Goal: Communication & Community: Answer question/provide support

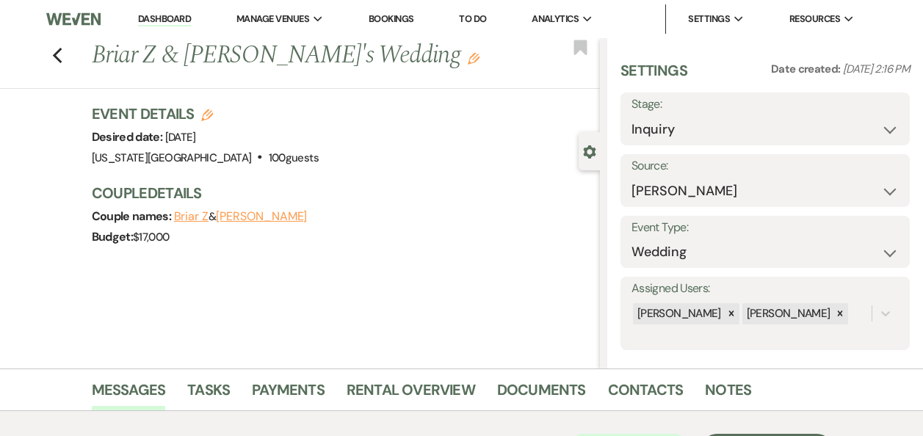
select select "17"
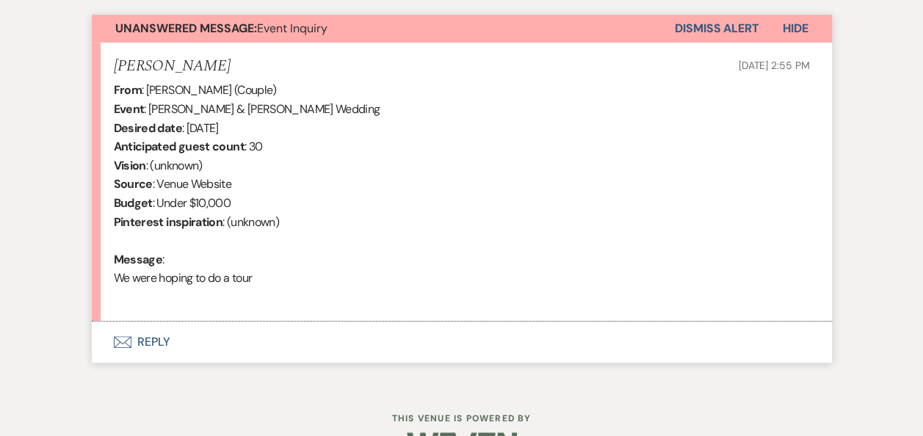
scroll to position [556, 0]
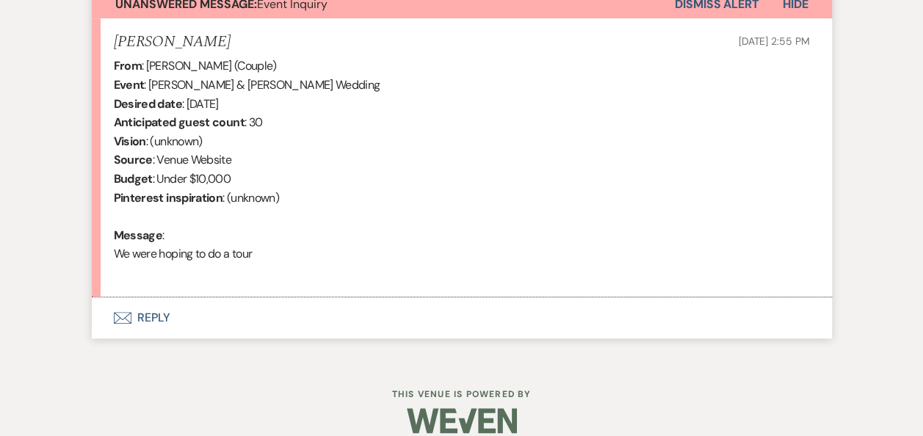
click at [159, 315] on button "Envelope Reply" at bounding box center [462, 317] width 740 height 41
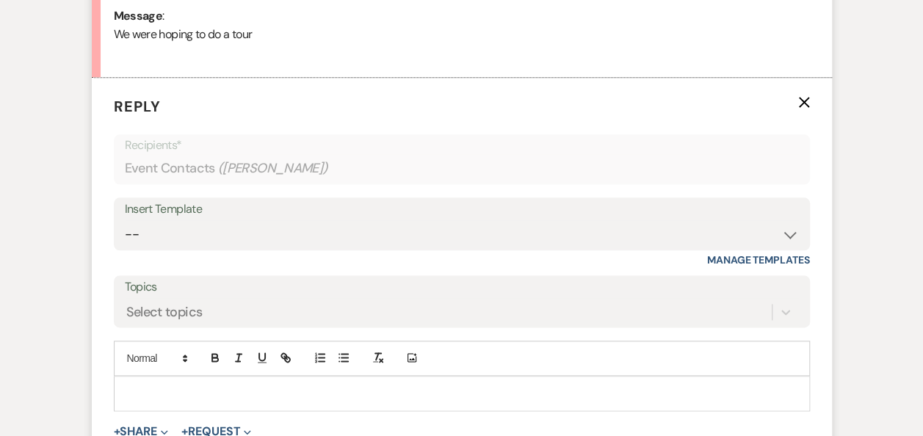
scroll to position [811, 0]
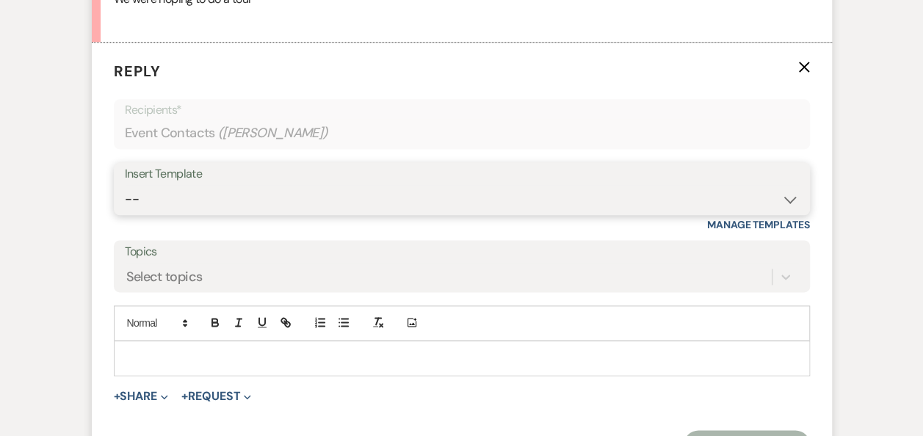
click at [789, 201] on select "-- Weven Planning Portal Introduction (Booked Events) Follow Up Booking Procedu…" at bounding box center [462, 199] width 674 height 29
click at [125, 185] on select "-- Weven Planning Portal Introduction (Booked Events) Follow Up Booking Procedu…" at bounding box center [462, 199] width 674 height 29
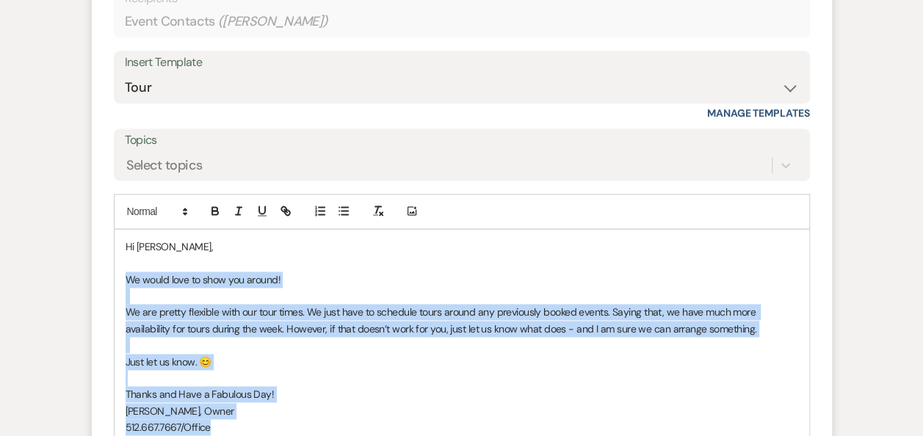
scroll to position [930, 0]
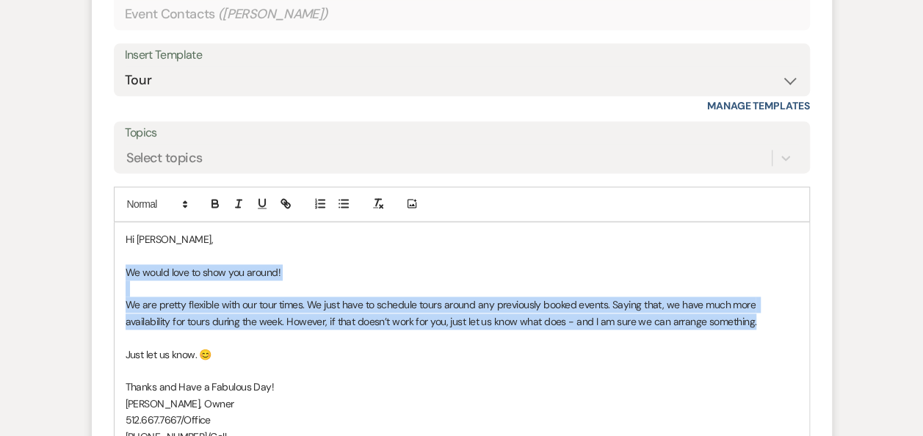
drag, startPoint x: 126, startPoint y: 387, endPoint x: 767, endPoint y: 320, distance: 644.5
click at [767, 320] on div "Hi [PERSON_NAME], We would love to show you around! We are pretty flexible with…" at bounding box center [462, 345] width 695 height 247
copy div "We would love to show you around! We are pretty flexible with our tour times. W…"
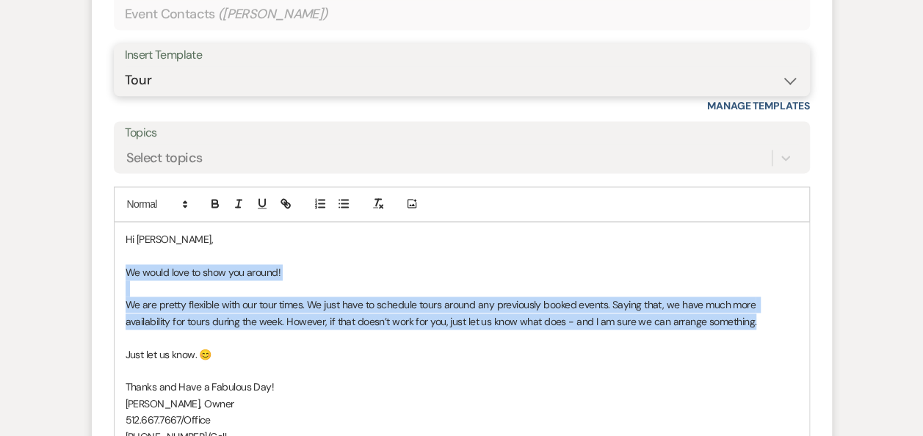
click at [785, 79] on select "-- Weven Planning Portal Introduction (Booked Events) Follow Up Booking Procedu…" at bounding box center [462, 80] width 674 height 29
select select "860"
click at [125, 66] on select "-- Weven Planning Portal Introduction (Booked Events) Follow Up Booking Procedu…" at bounding box center [462, 80] width 674 height 29
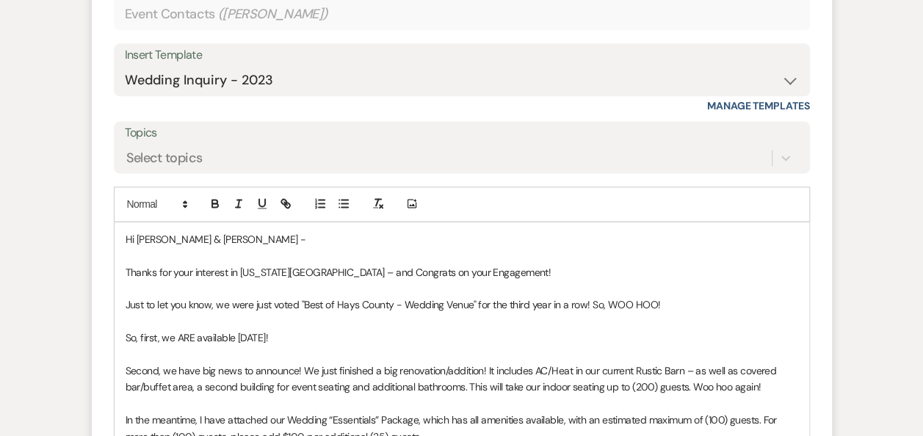
click at [240, 335] on p "So, first, we ARE available [DATE]!" at bounding box center [462, 338] width 673 height 16
click at [164, 372] on span "Second, we have big news to announce! We just finished a big renovation/additio…" at bounding box center [452, 378] width 653 height 29
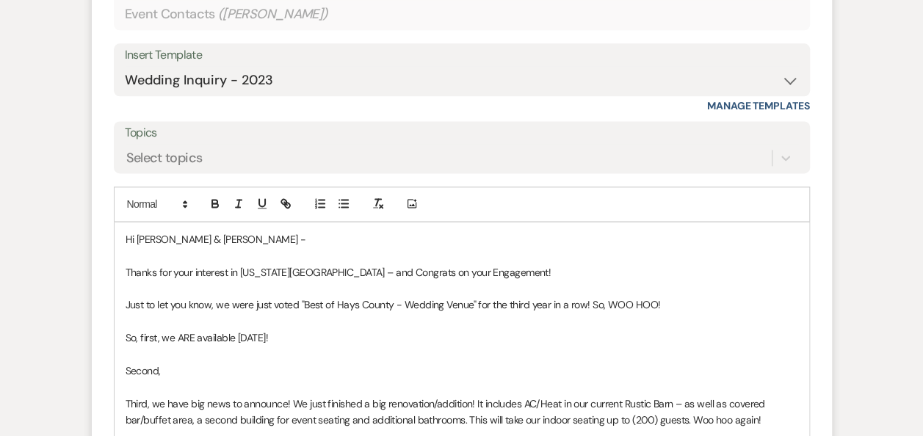
click at [170, 370] on p "Second," at bounding box center [462, 371] width 673 height 16
click at [170, 370] on p "Second, We would love to show you around!" at bounding box center [462, 371] width 673 height 16
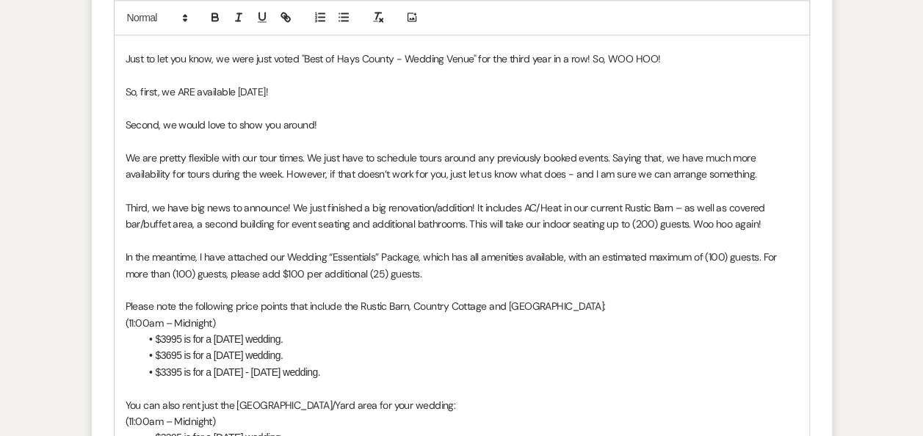
scroll to position [1199, 0]
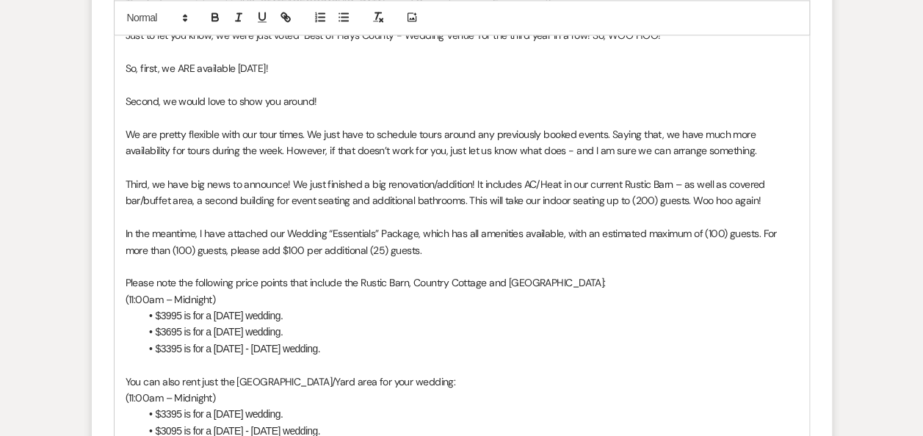
click at [416, 235] on p "In the meantime, I have attached our Wedding “Essentials” Package, which has al…" at bounding box center [462, 241] width 673 height 33
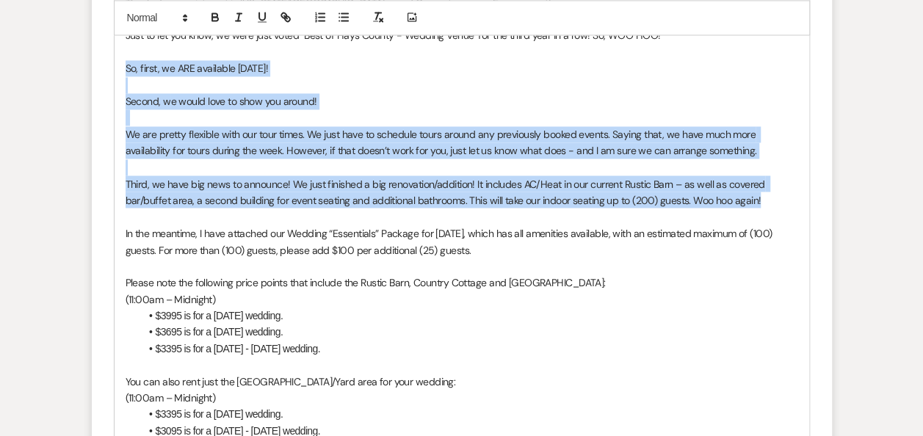
drag, startPoint x: 122, startPoint y: 63, endPoint x: 797, endPoint y: 200, distance: 689.2
copy div "So, first, we ARE available [DATE]! Second, w e would love to show you around! …"
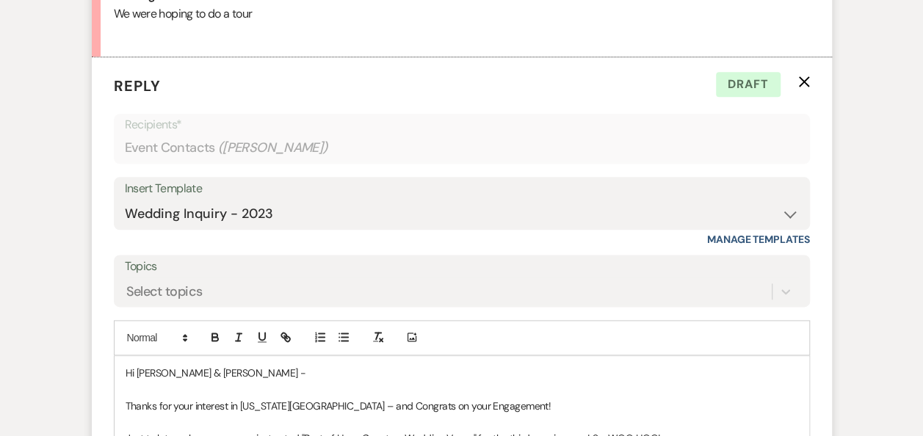
scroll to position [842, 0]
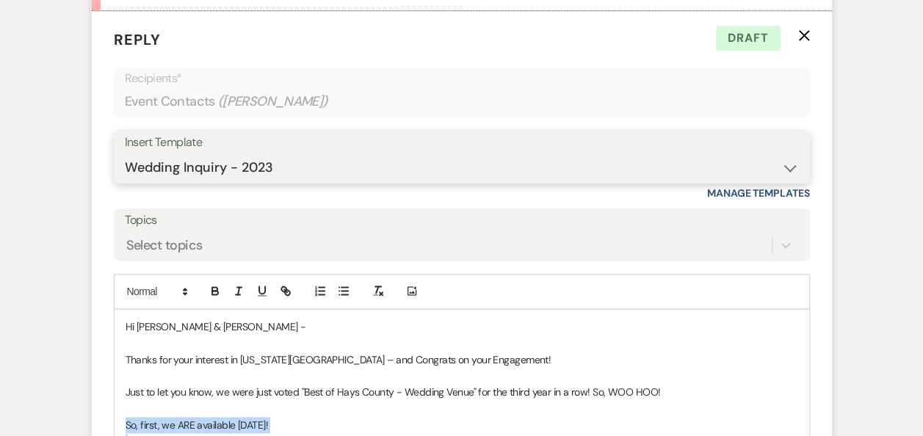
click at [792, 169] on select "-- Weven Planning Portal Introduction (Booked Events) Follow Up Booking Procedu…" at bounding box center [462, 167] width 674 height 29
select select "4582"
click at [125, 153] on select "-- Weven Planning Portal Introduction (Booked Events) Follow Up Booking Procedu…" at bounding box center [462, 167] width 674 height 29
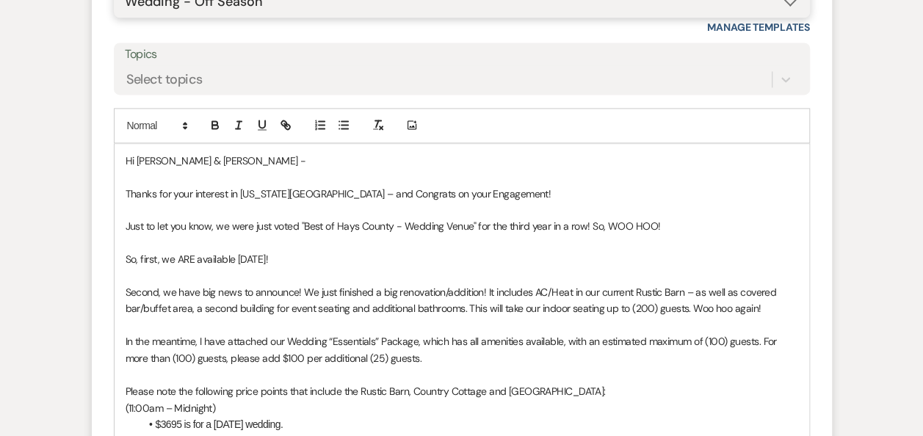
scroll to position [1012, 0]
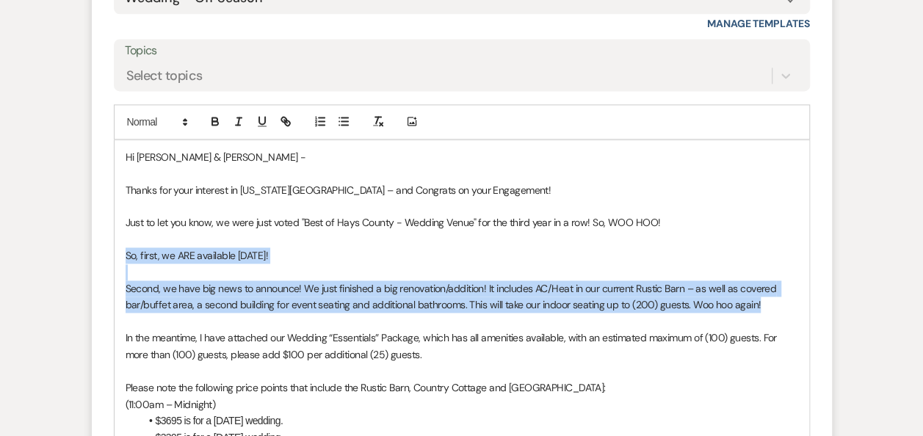
drag, startPoint x: 122, startPoint y: 254, endPoint x: 767, endPoint y: 302, distance: 647.2
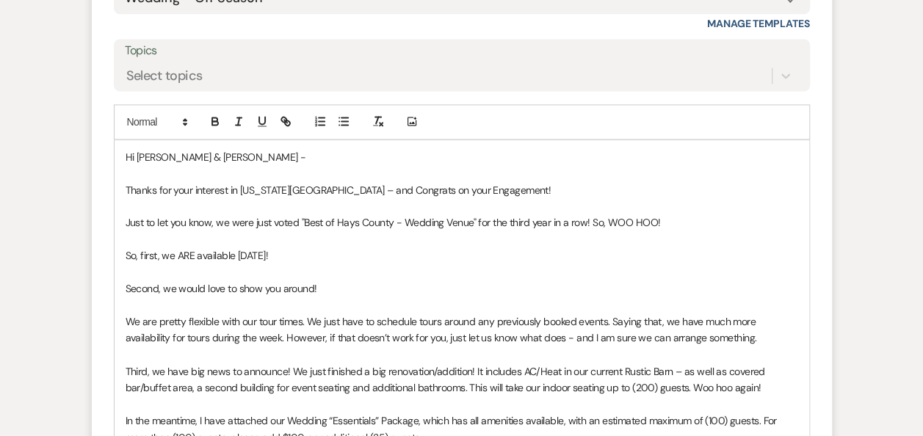
click at [416, 418] on p "In the meantime, I have attached our Wedding “Essentials” Package, which has al…" at bounding box center [462, 428] width 673 height 33
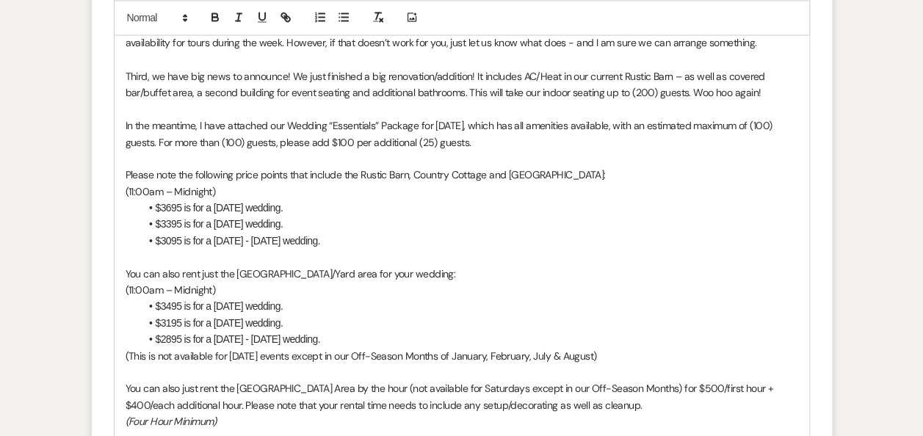
scroll to position [1317, 0]
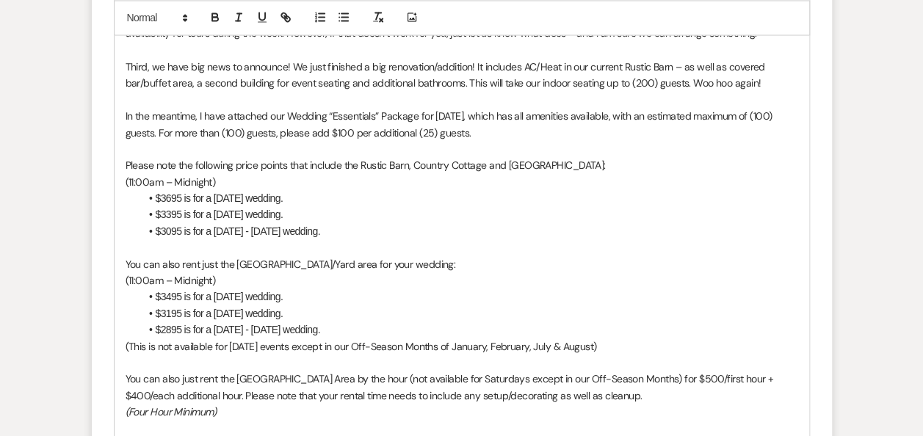
click at [496, 134] on p "In the meantime, I have attached our Wedding “Essentials” Package for [DATE], w…" at bounding box center [462, 123] width 673 height 33
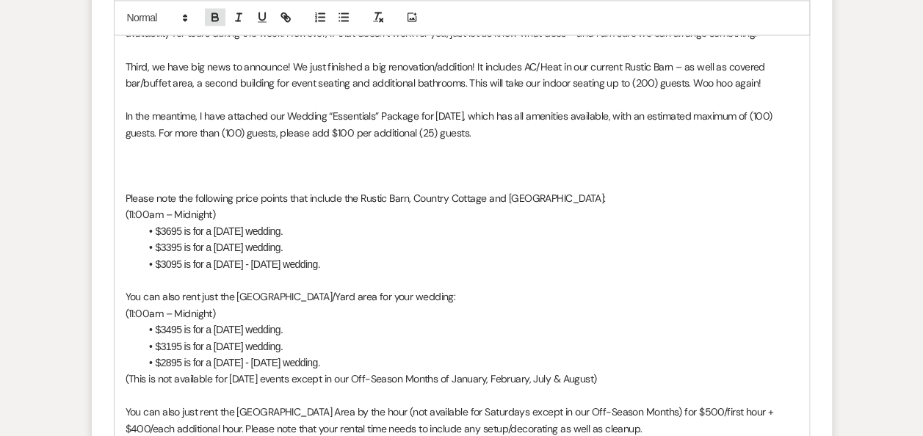
click at [218, 15] on icon "button" at bounding box center [215, 16] width 13 height 13
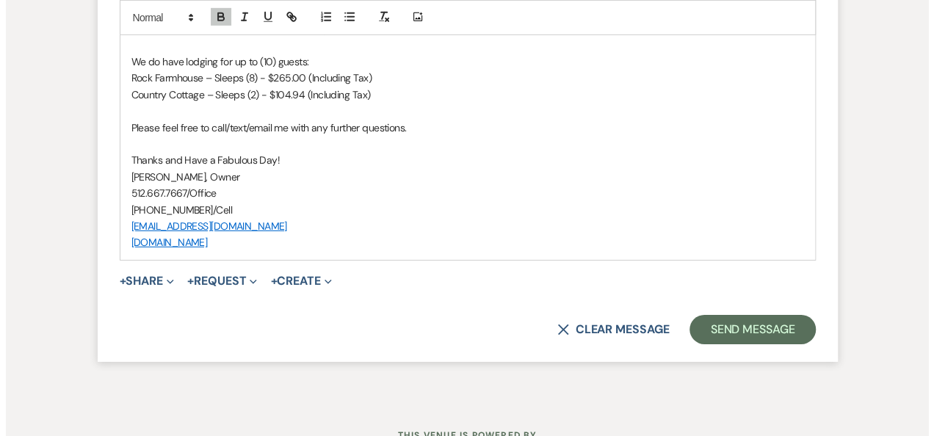
scroll to position [2349, 0]
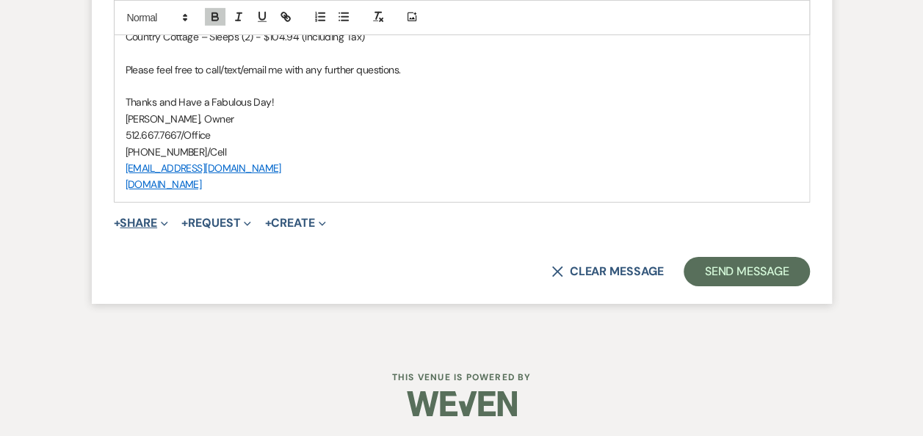
click at [145, 222] on button "+ Share Expand" at bounding box center [141, 223] width 55 height 12
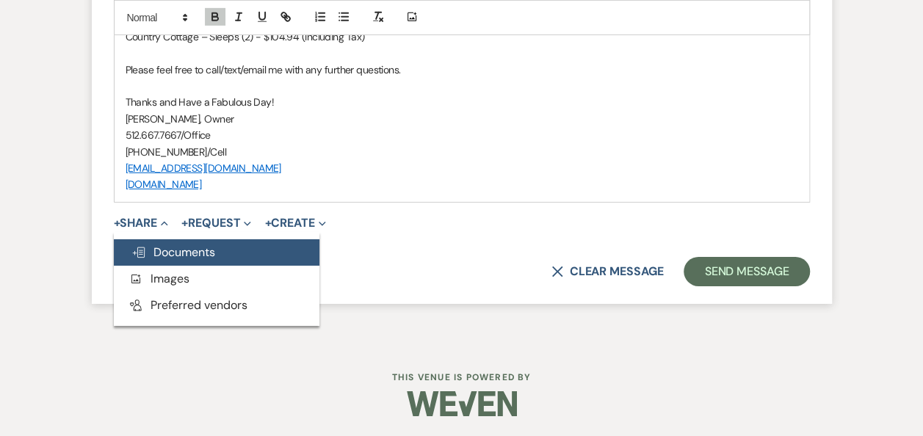
click at [164, 250] on span "Doc Upload Documents" at bounding box center [173, 252] width 84 height 15
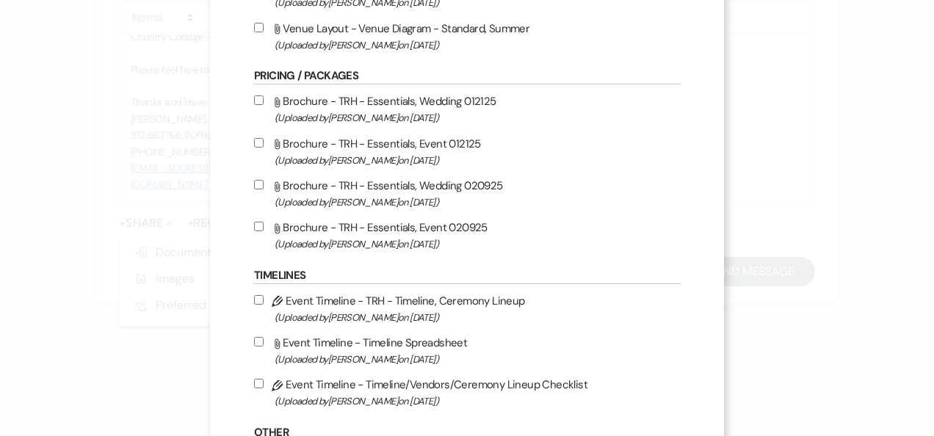
scroll to position [395, 0]
click at [254, 186] on input "Attach File Brochure - TRH - Essentials, Wedding 020925 (Uploaded by [PERSON_NA…" at bounding box center [259, 185] width 10 height 10
checkbox input "true"
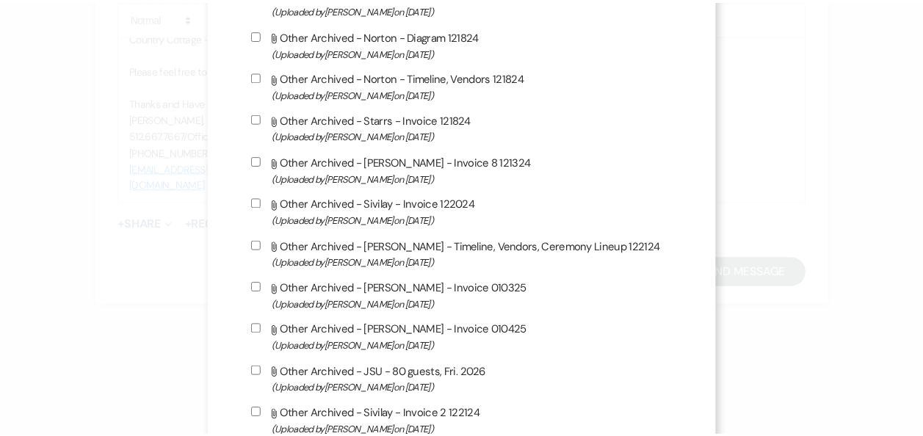
scroll to position [1317, 0]
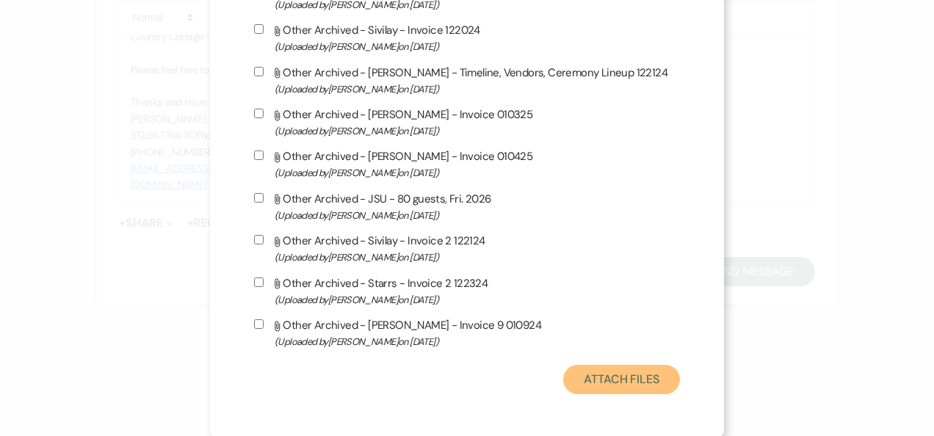
click at [600, 385] on button "Attach Files" at bounding box center [621, 379] width 117 height 29
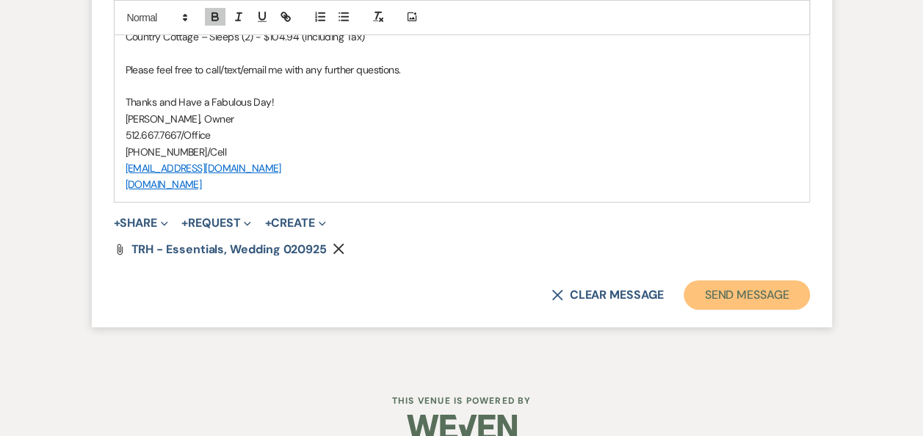
click at [720, 292] on button "Send Message" at bounding box center [747, 294] width 126 height 29
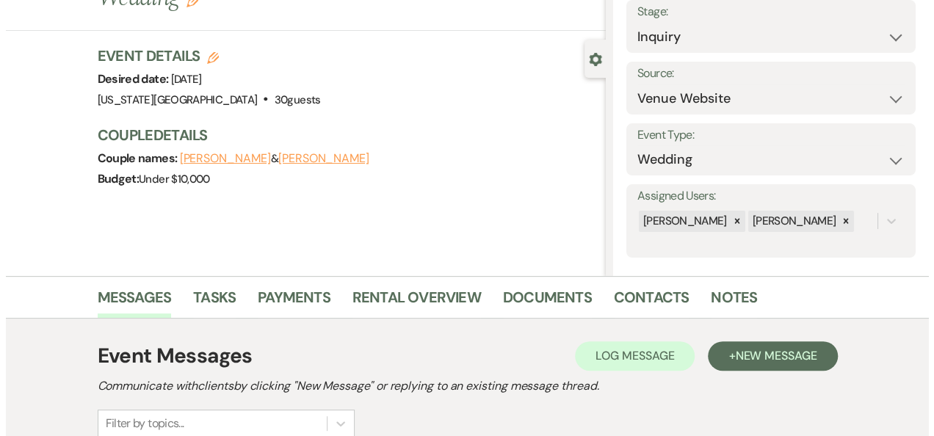
scroll to position [0, 0]
